Goal: Task Accomplishment & Management: Manage account settings

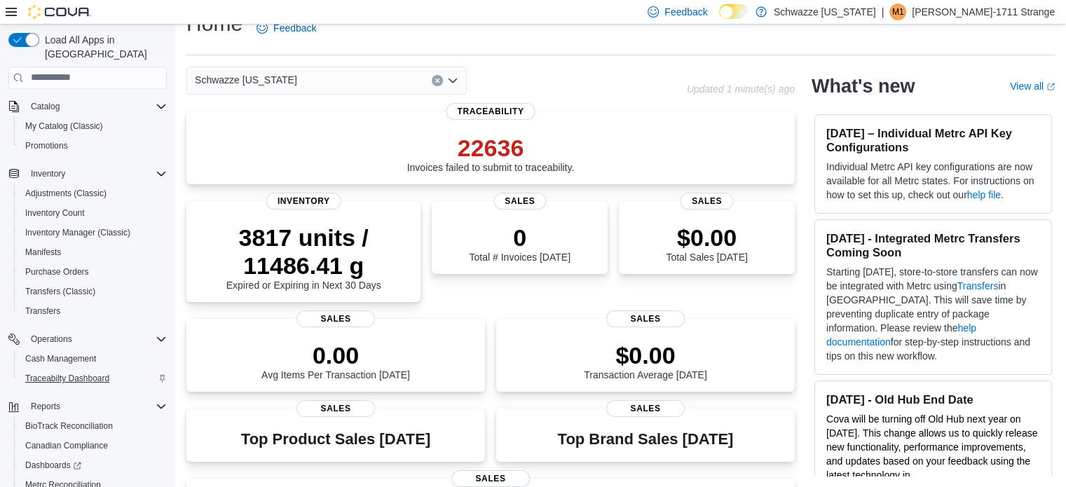
scroll to position [160, 0]
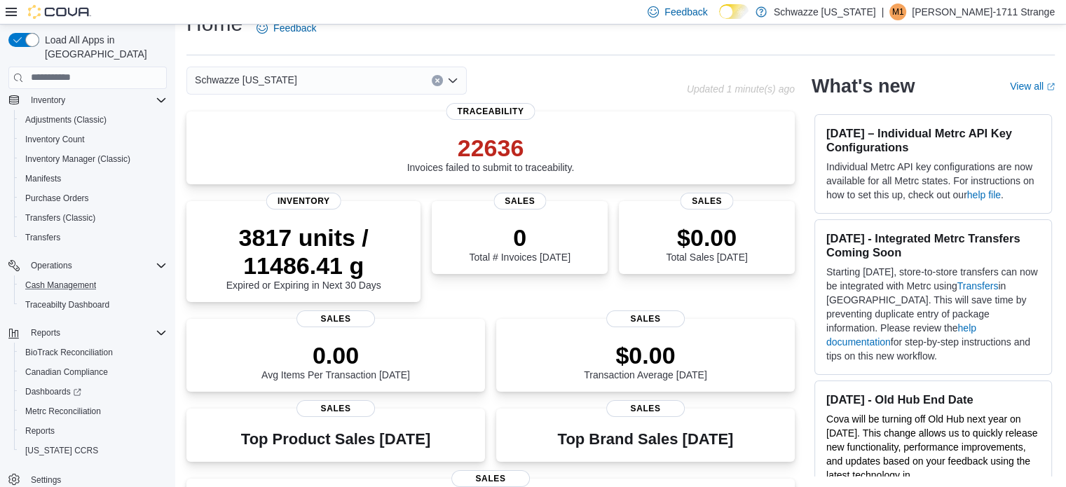
click at [54, 276] on button "Cash Management" at bounding box center [93, 286] width 158 height 20
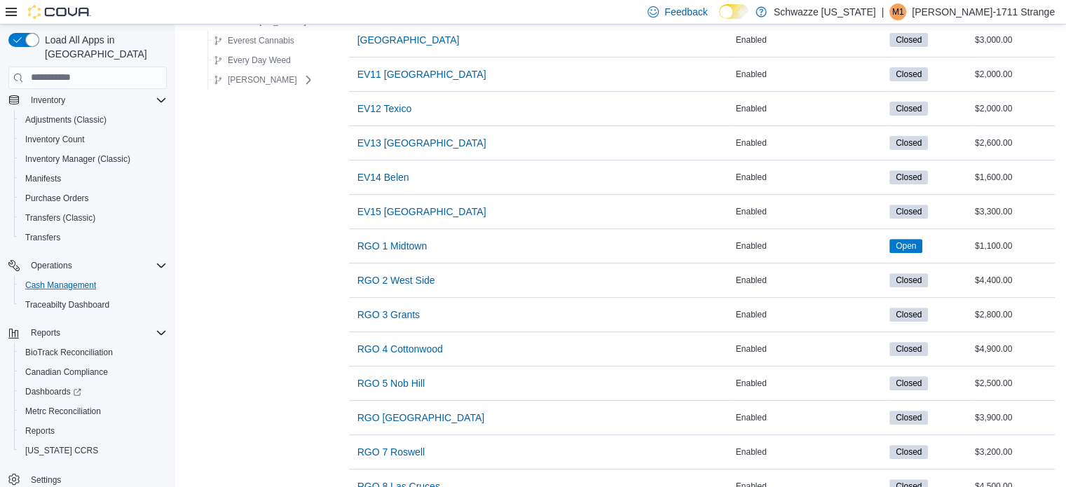
scroll to position [517, 0]
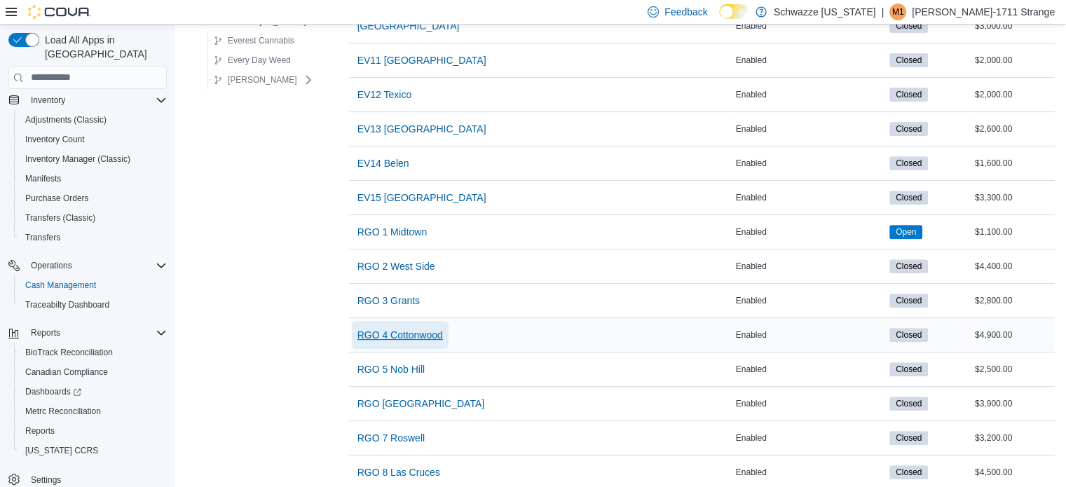
click at [426, 330] on span "RGO 4 Cottonwood" at bounding box center [401, 335] width 86 height 14
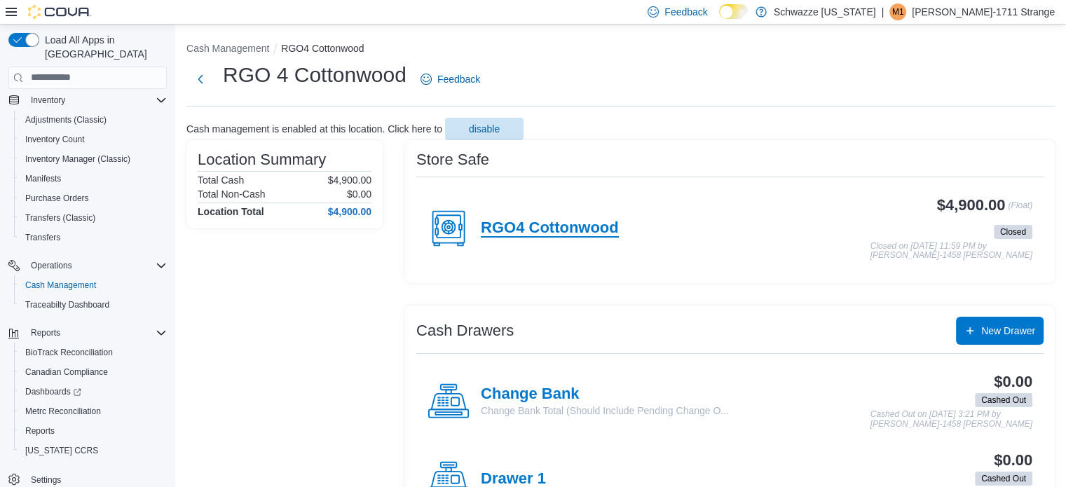
click at [555, 225] on h4 "RGO4 Cottonwood" at bounding box center [550, 228] width 138 height 18
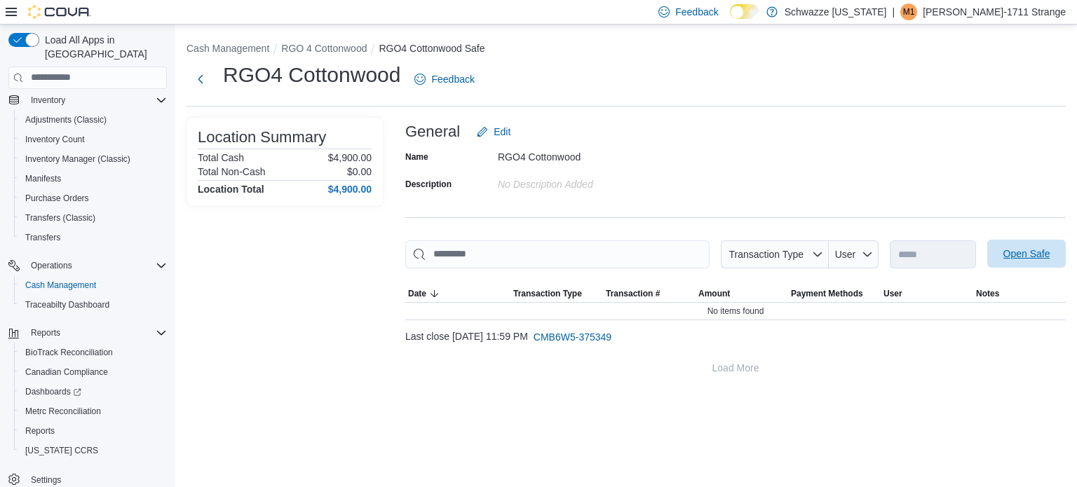
click at [1003, 257] on span "Open Safe" at bounding box center [1026, 254] width 47 height 14
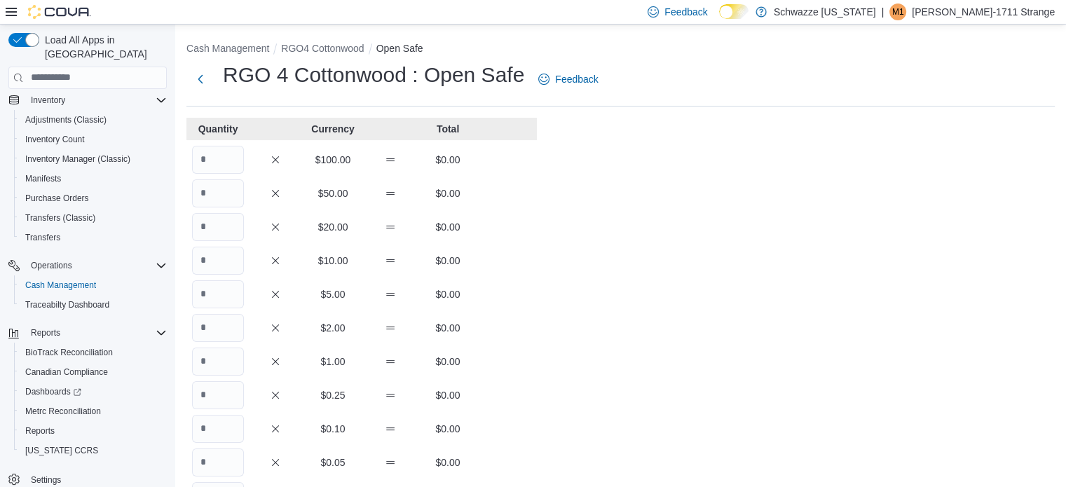
click at [167, 166] on div "Load All Apps in New Hub Home Users Customers Catalog My Catalog (Classic) Prom…" at bounding box center [88, 279] width 170 height 504
click at [188, 164] on div "$100.00 $0.00" at bounding box center [362, 160] width 351 height 28
click at [200, 162] on input "Quantity" at bounding box center [218, 160] width 52 height 28
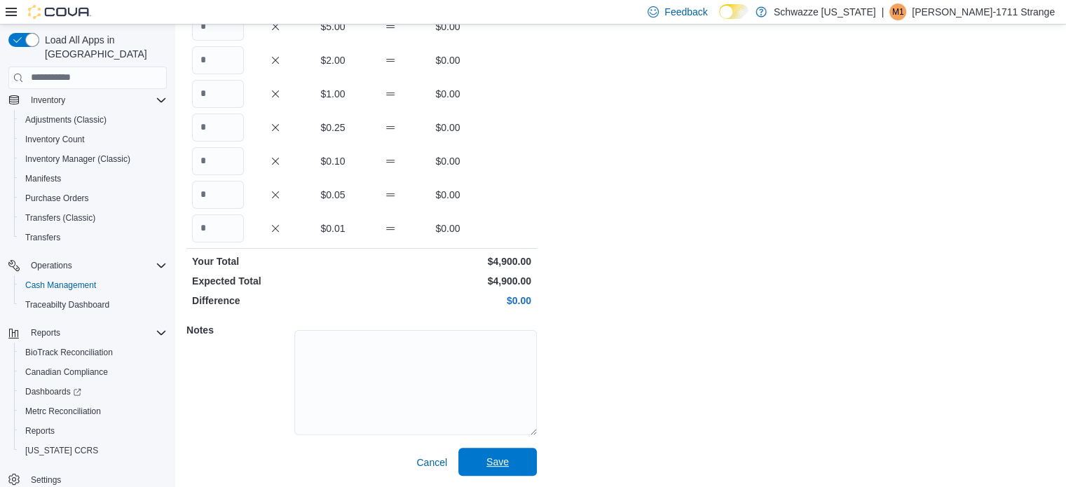
type input "**"
click at [459, 457] on button "Save" at bounding box center [498, 462] width 79 height 28
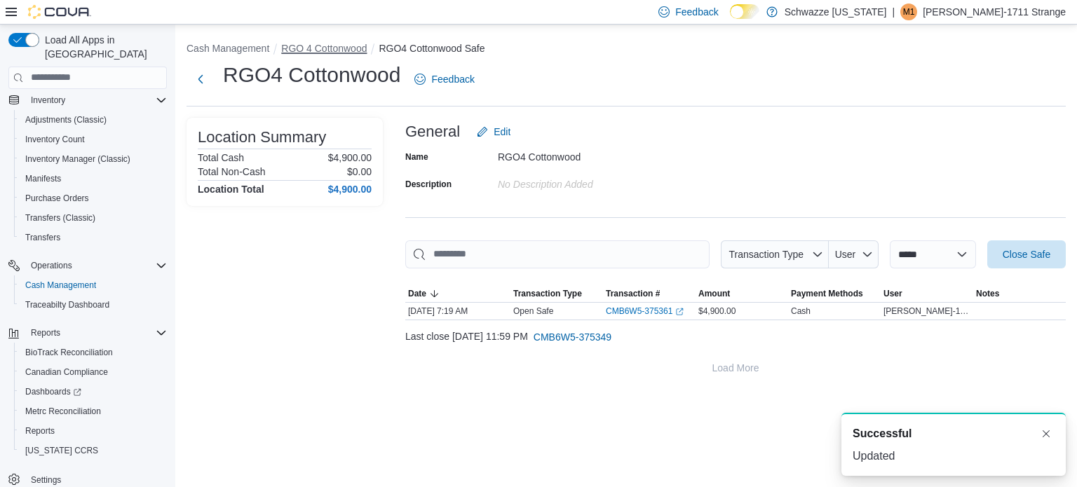
click at [337, 43] on button "RGO 4 Cottonwood" at bounding box center [324, 48] width 86 height 11
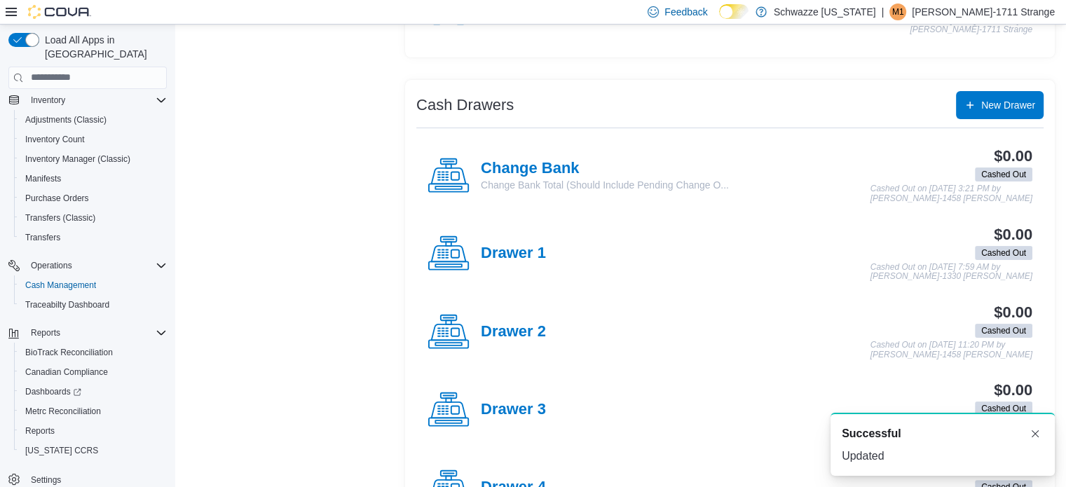
scroll to position [219, 0]
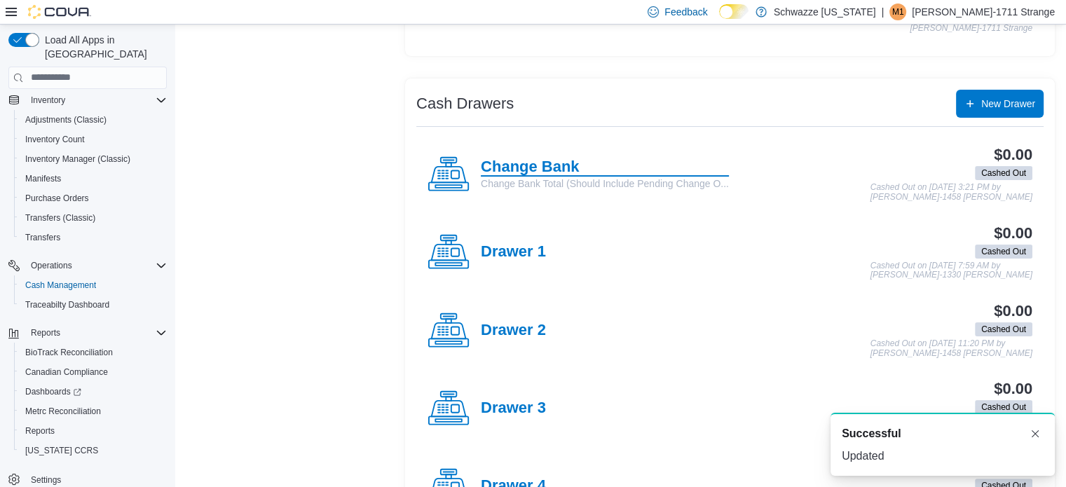
click at [502, 168] on h4 "Change Bank" at bounding box center [605, 167] width 248 height 18
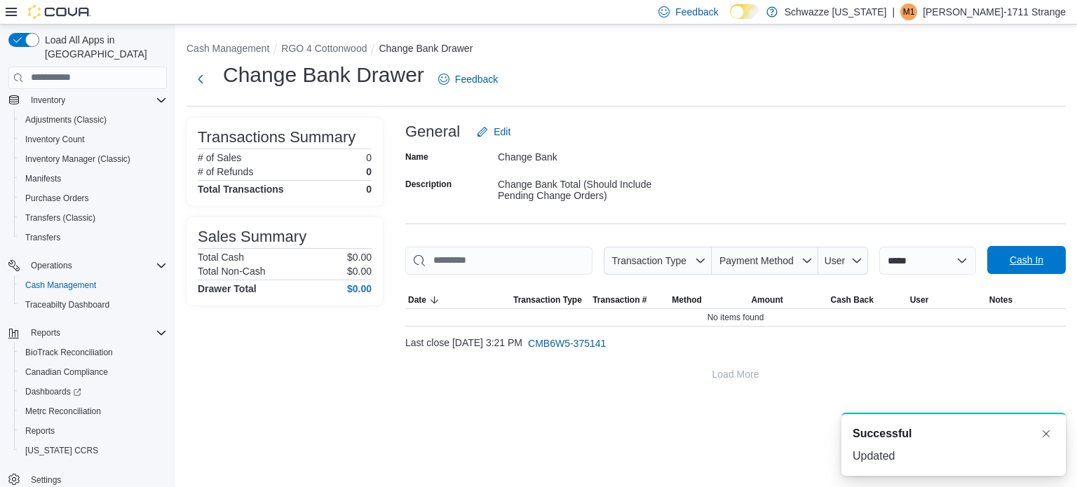
click at [1018, 271] on span "Cash In" at bounding box center [1027, 260] width 62 height 28
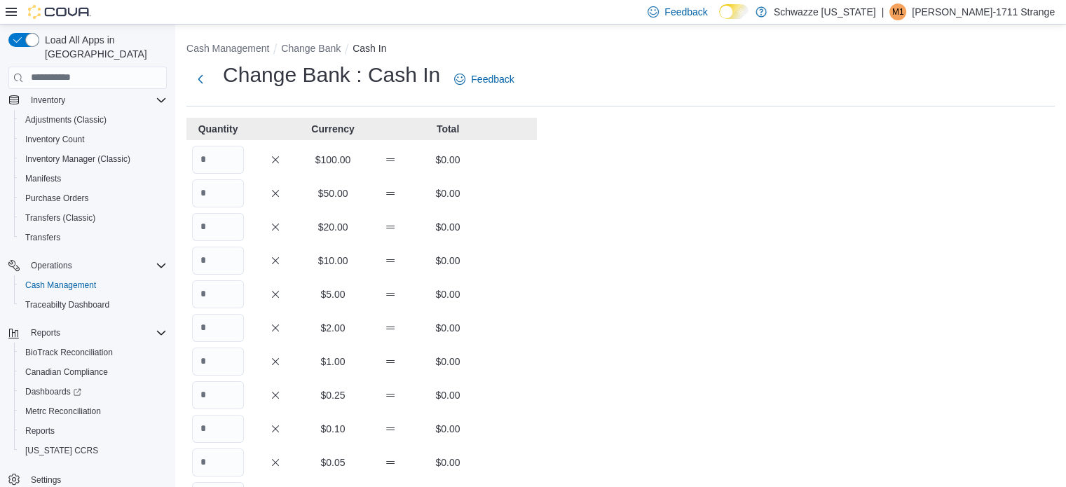
click at [245, 159] on div "$100.00 $0.00" at bounding box center [362, 160] width 351 height 28
click at [220, 163] on input "Quantity" at bounding box center [218, 160] width 52 height 28
type input "**"
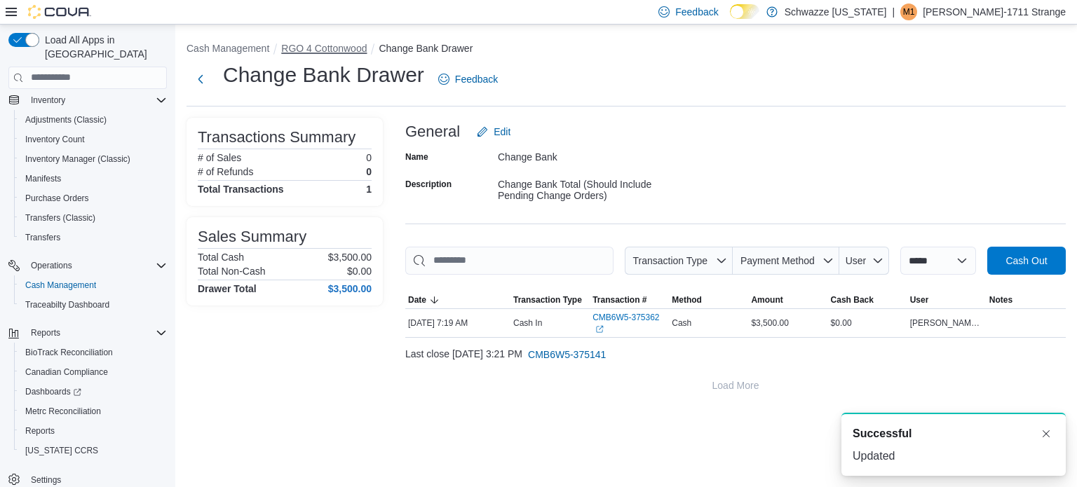
click at [331, 53] on button "RGO 4 Cottonwood" at bounding box center [324, 48] width 86 height 11
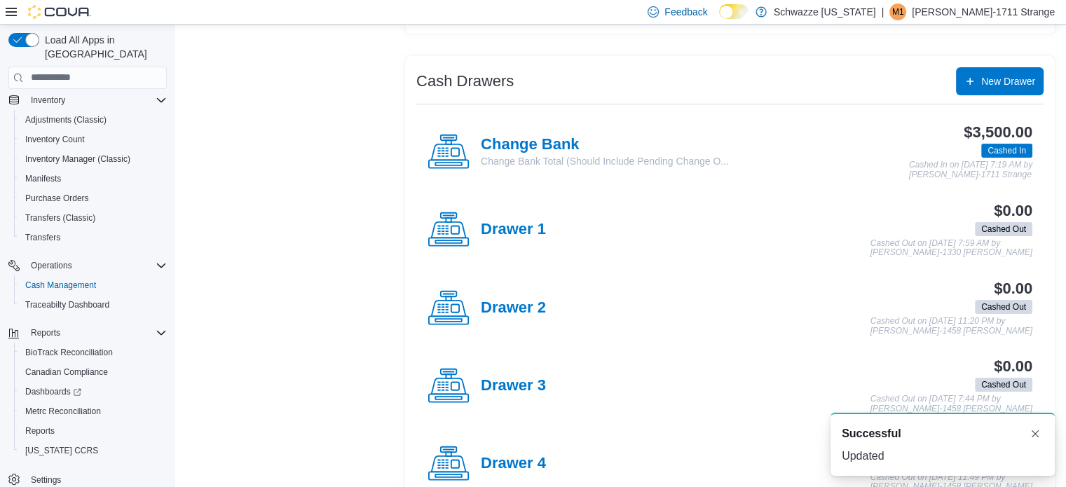
scroll to position [243, 0]
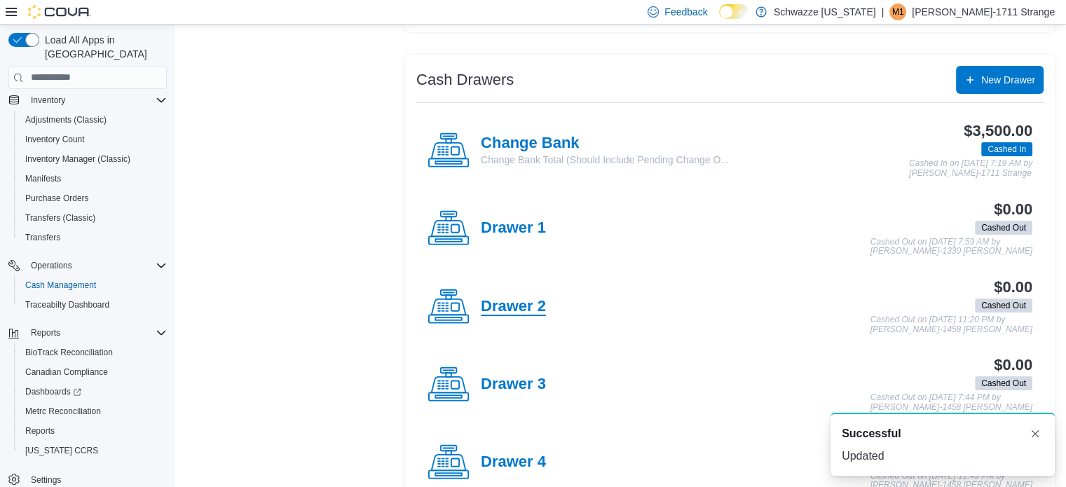
click at [513, 300] on h4 "Drawer 2" at bounding box center [513, 307] width 65 height 18
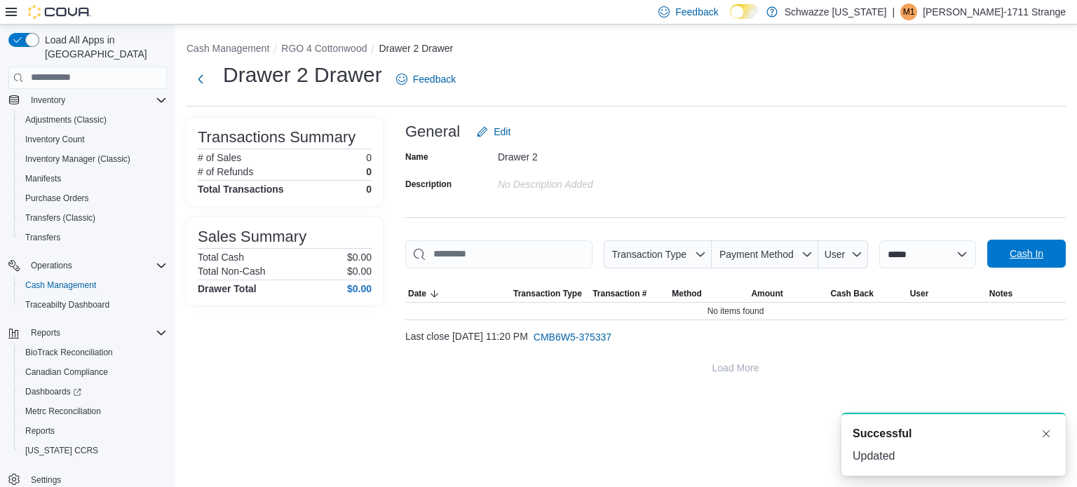
click at [1024, 255] on span "Cash In" at bounding box center [1027, 254] width 34 height 14
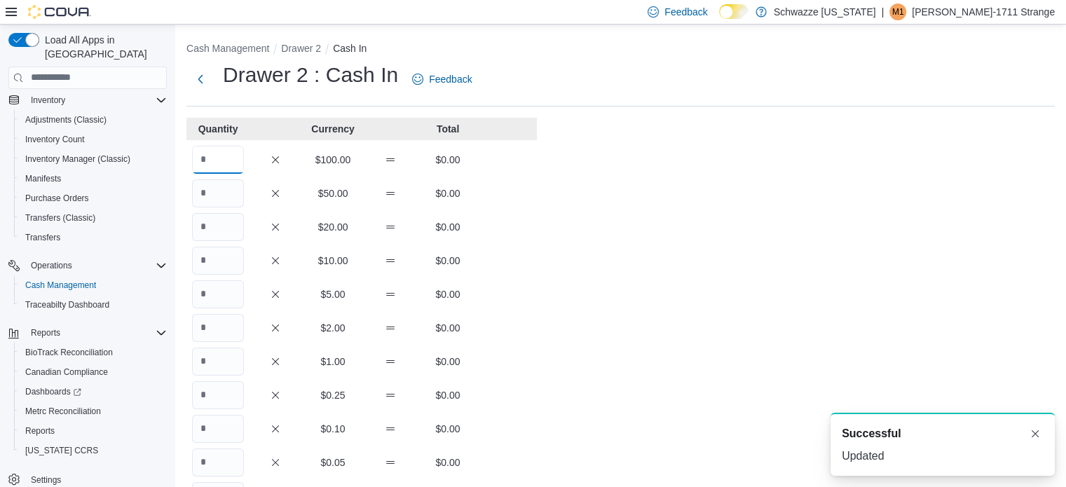
click at [224, 162] on input "Quantity" at bounding box center [218, 160] width 52 height 28
type input "*"
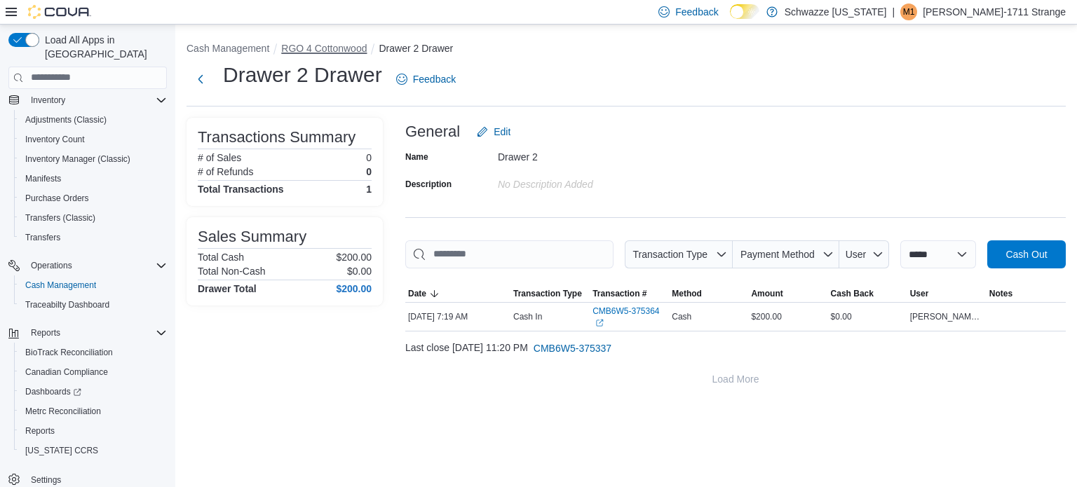
click at [294, 43] on button "RGO 4 Cottonwood" at bounding box center [324, 48] width 86 height 11
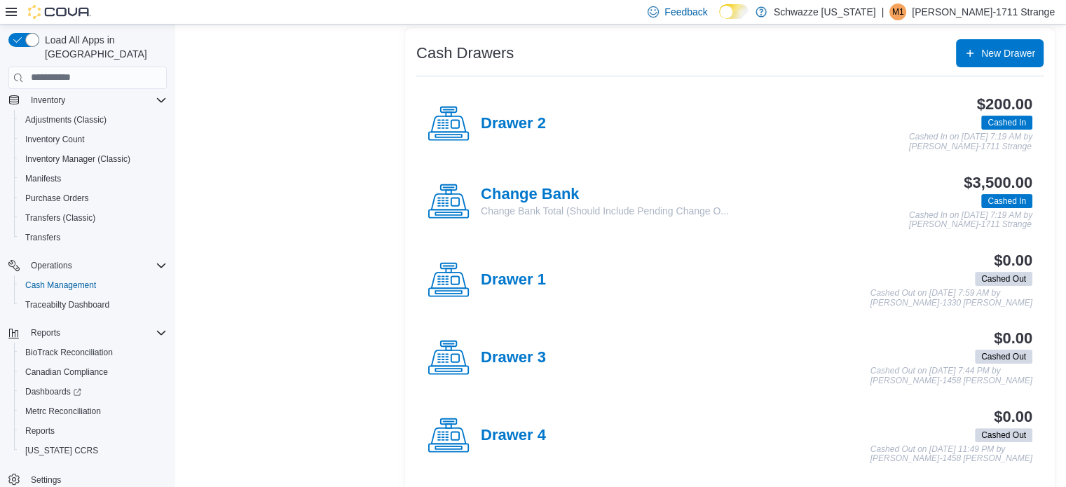
scroll to position [273, 0]
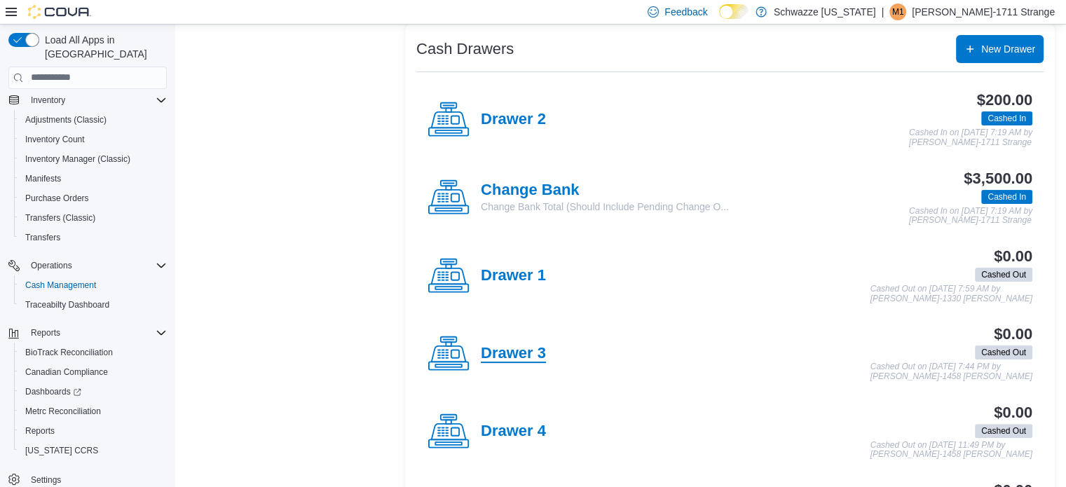
click at [499, 358] on h4 "Drawer 3" at bounding box center [513, 354] width 65 height 18
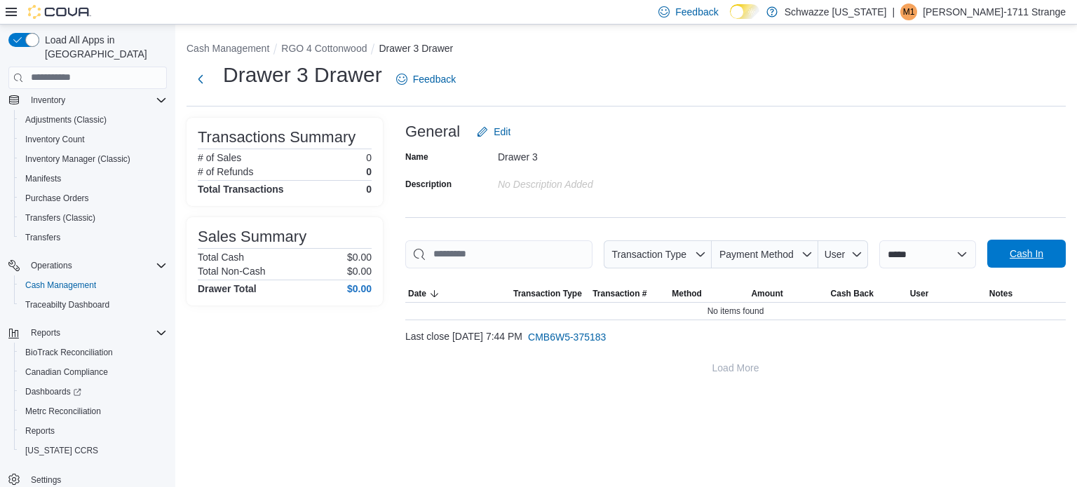
click at [1027, 252] on span "Cash In" at bounding box center [1027, 254] width 34 height 14
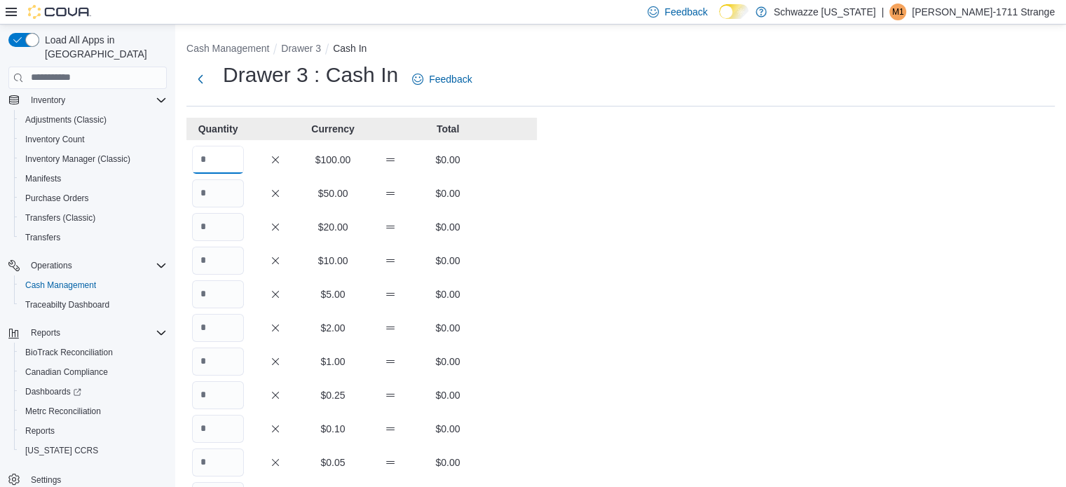
click at [221, 148] on input "Quantity" at bounding box center [218, 160] width 52 height 28
type input "*"
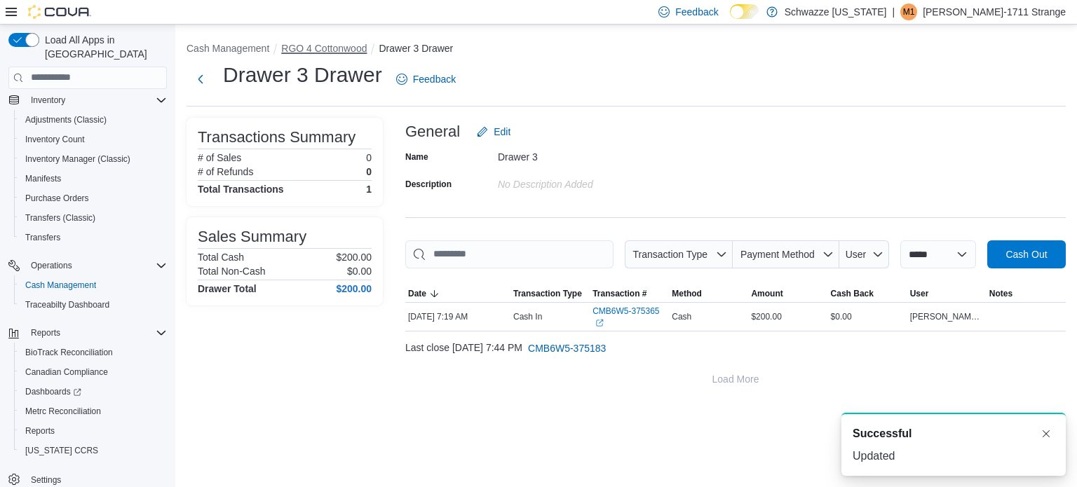
click at [336, 52] on button "RGO 4 Cottonwood" at bounding box center [324, 48] width 86 height 11
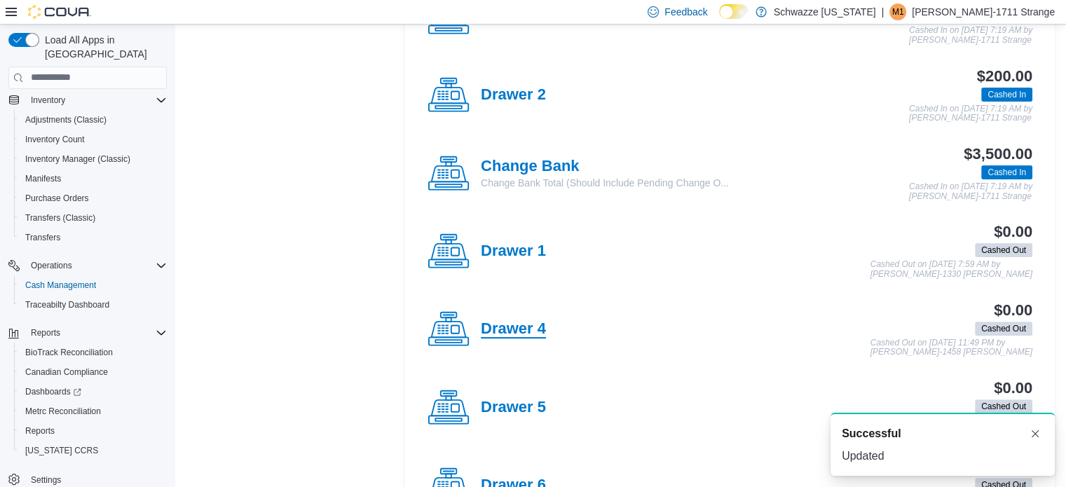
scroll to position [381, 0]
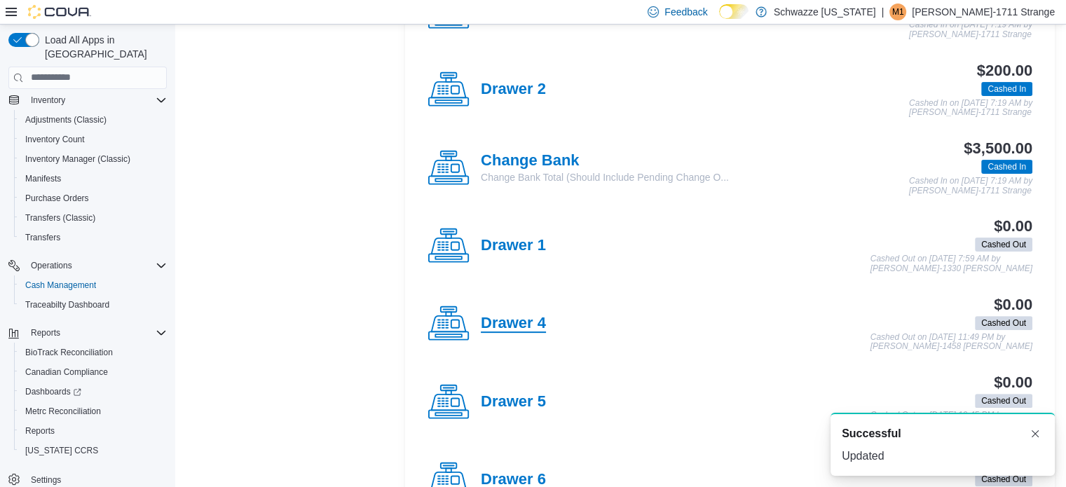
click at [521, 406] on h4 "Drawer 5" at bounding box center [513, 402] width 65 height 18
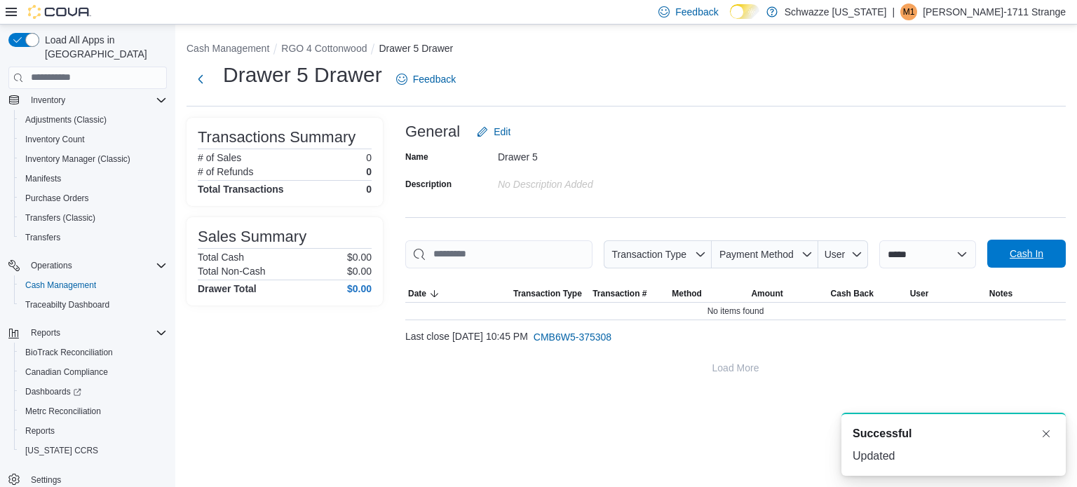
click at [1031, 264] on span "Cash In" at bounding box center [1027, 254] width 62 height 28
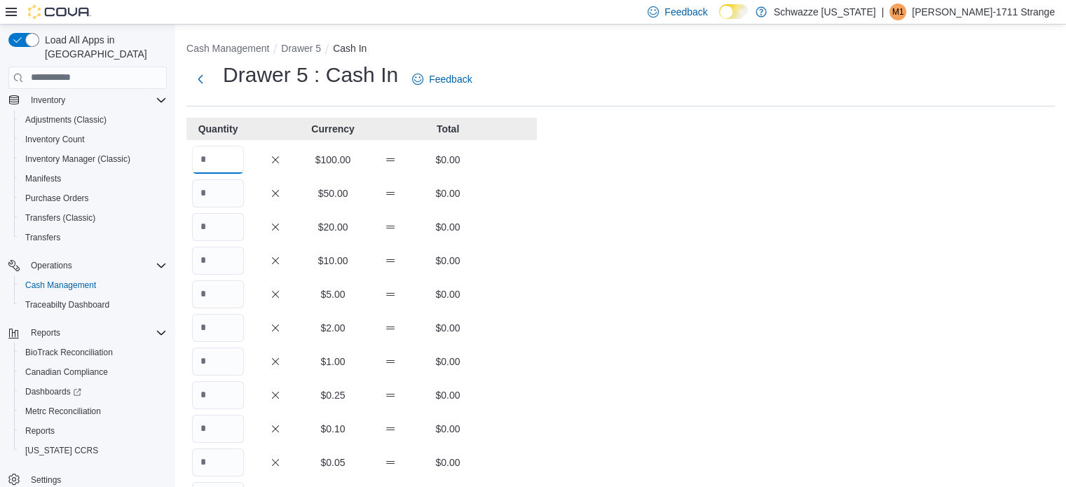
click at [226, 151] on input "Quantity" at bounding box center [218, 160] width 52 height 28
type input "*"
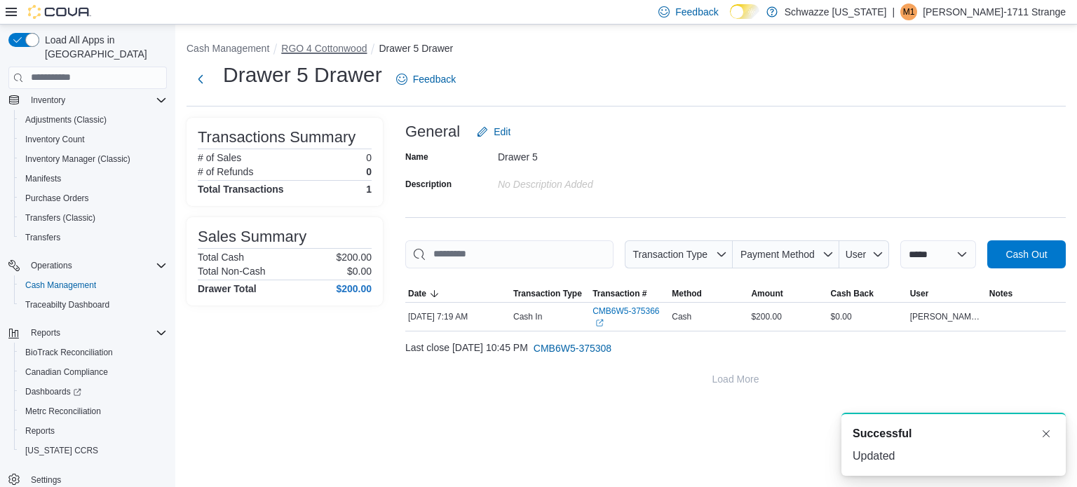
click at [343, 46] on button "RGO 4 Cottonwood" at bounding box center [324, 48] width 86 height 11
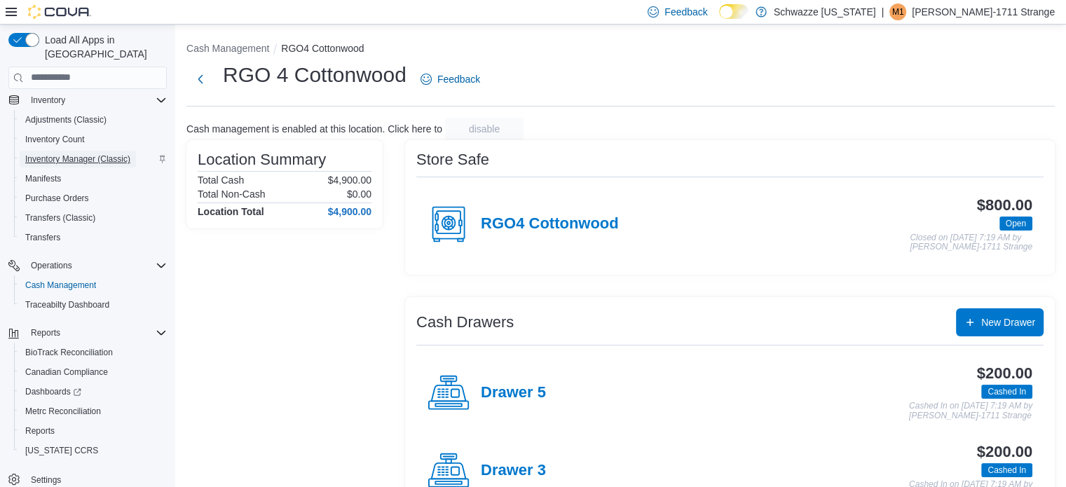
click at [70, 154] on span "Inventory Manager (Classic)" at bounding box center [77, 159] width 105 height 11
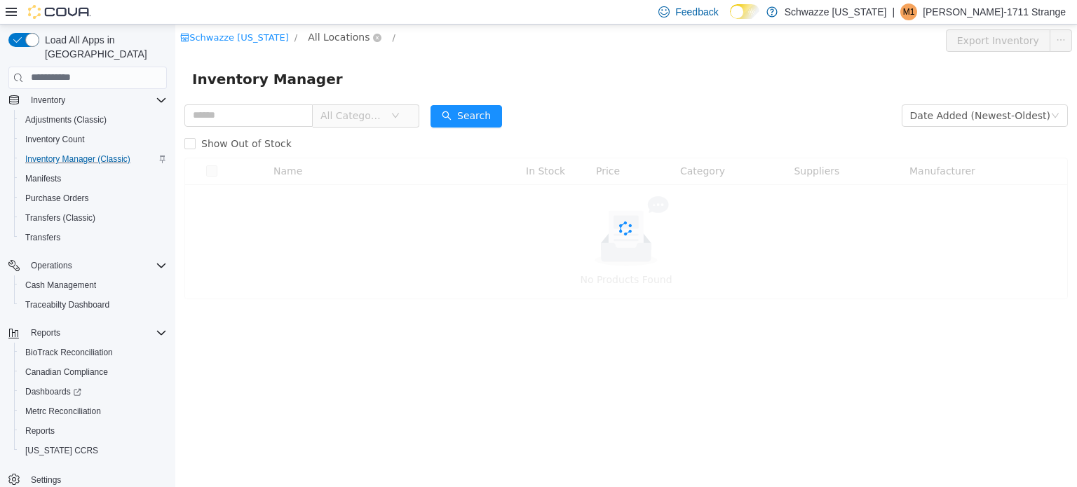
click at [321, 34] on span "All Locations" at bounding box center [339, 36] width 62 height 15
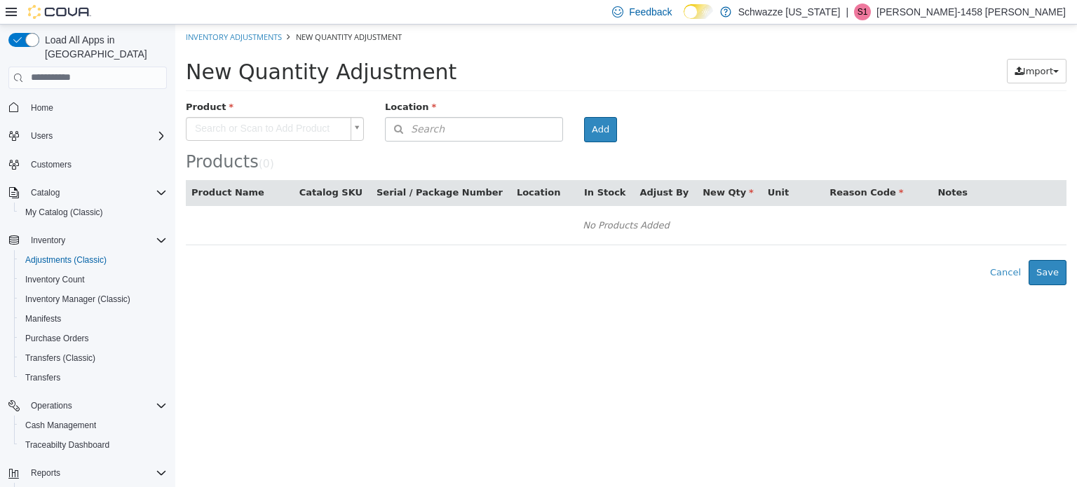
scroll to position [97, 0]
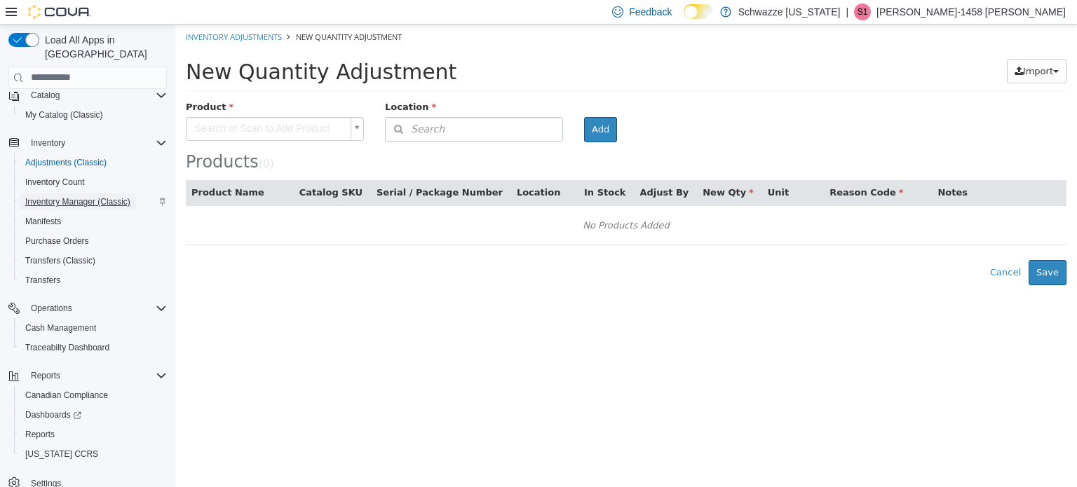
click at [73, 195] on span "Inventory Manager (Classic)" at bounding box center [77, 202] width 105 height 17
